Goal: Task Accomplishment & Management: Use online tool/utility

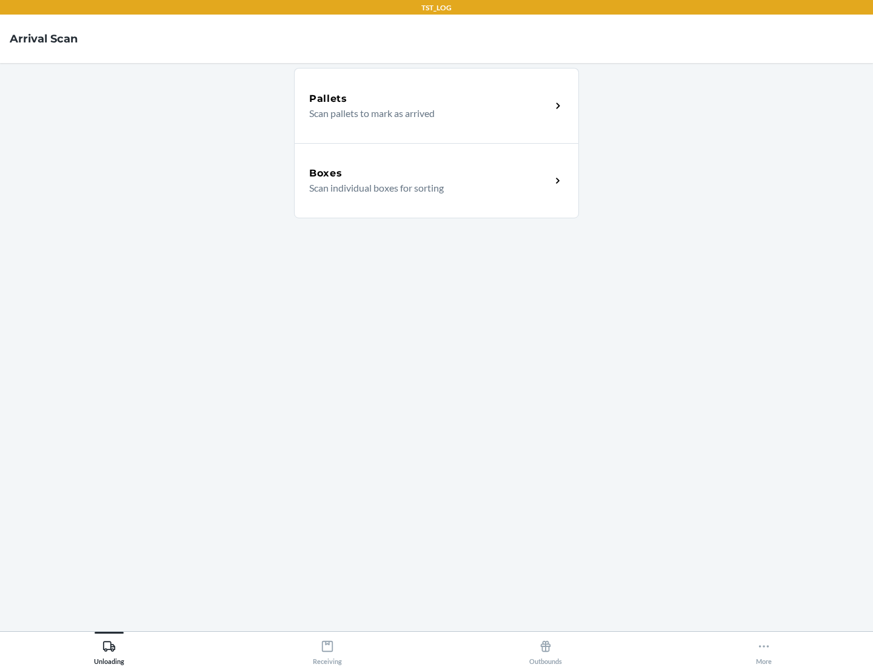
click at [430, 173] on div "Boxes" at bounding box center [430, 173] width 242 height 15
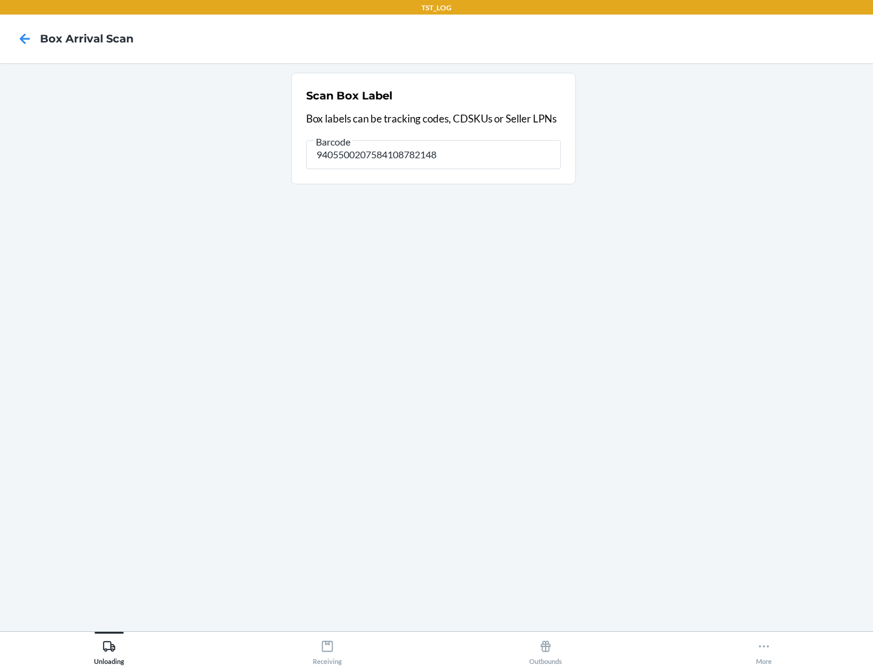
type input "9405500207584108782148"
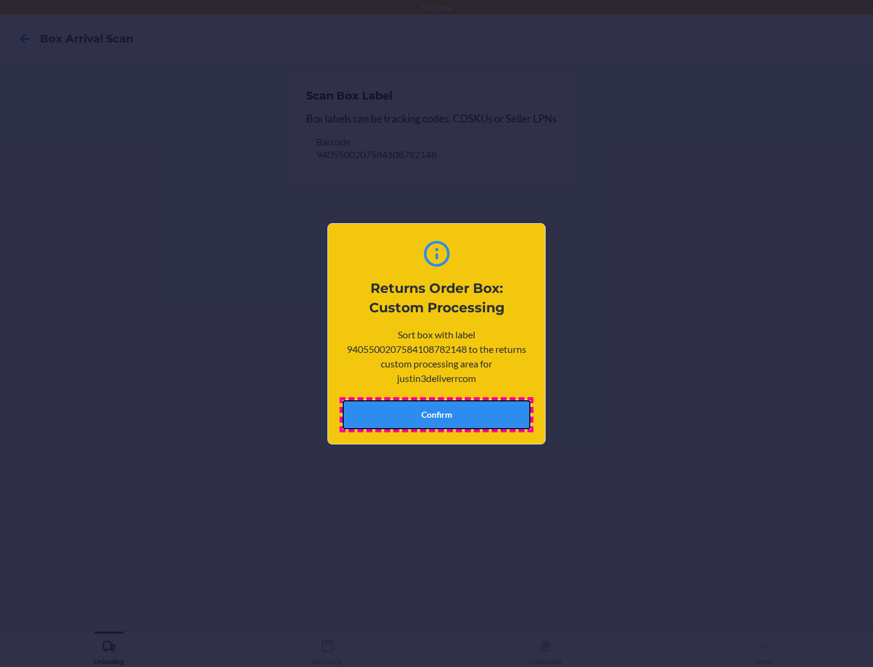
click at [436, 414] on button "Confirm" at bounding box center [436, 414] width 188 height 29
